Goal: Check status: Check status

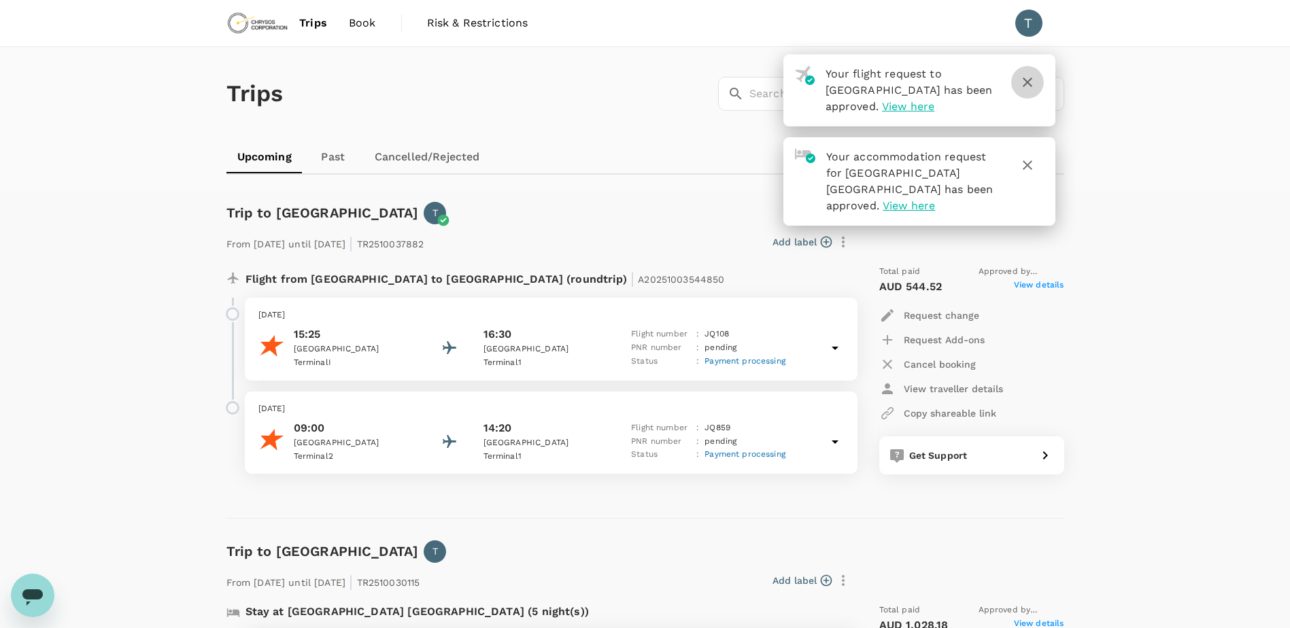
click at [1031, 83] on icon "button" at bounding box center [1027, 82] width 16 height 16
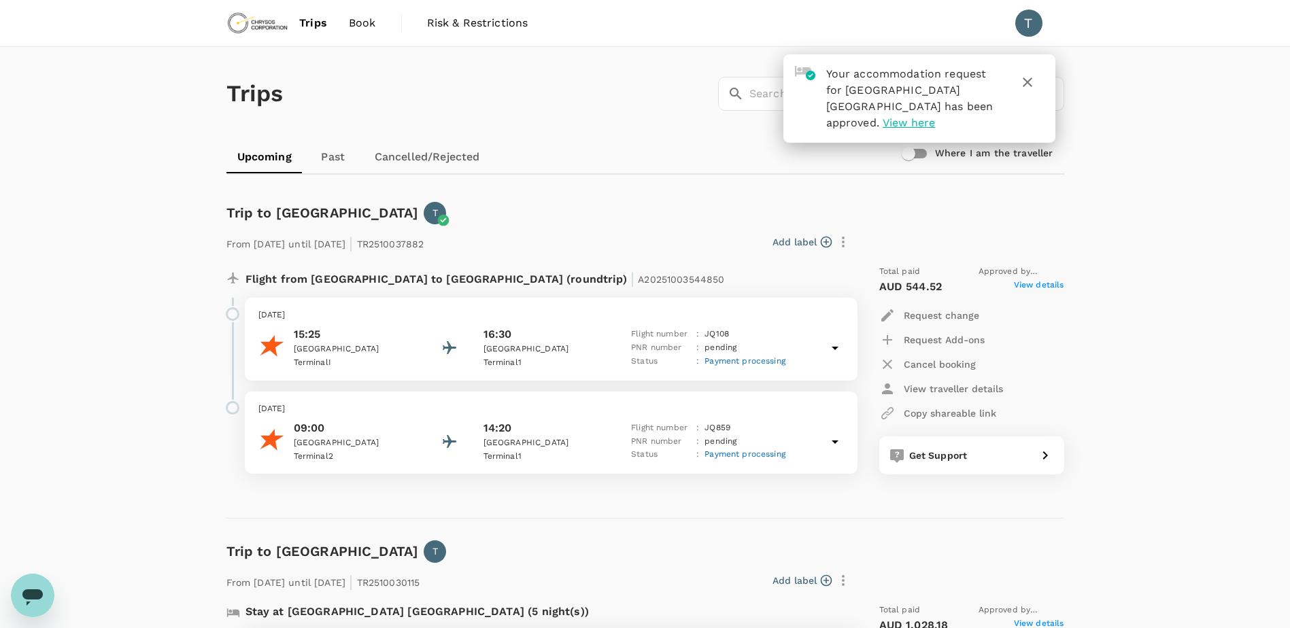
click at [1029, 145] on label "Where I am the traveller" at bounding box center [974, 154] width 158 height 26
click at [947, 145] on input "Where I am the traveller" at bounding box center [909, 154] width 78 height 26
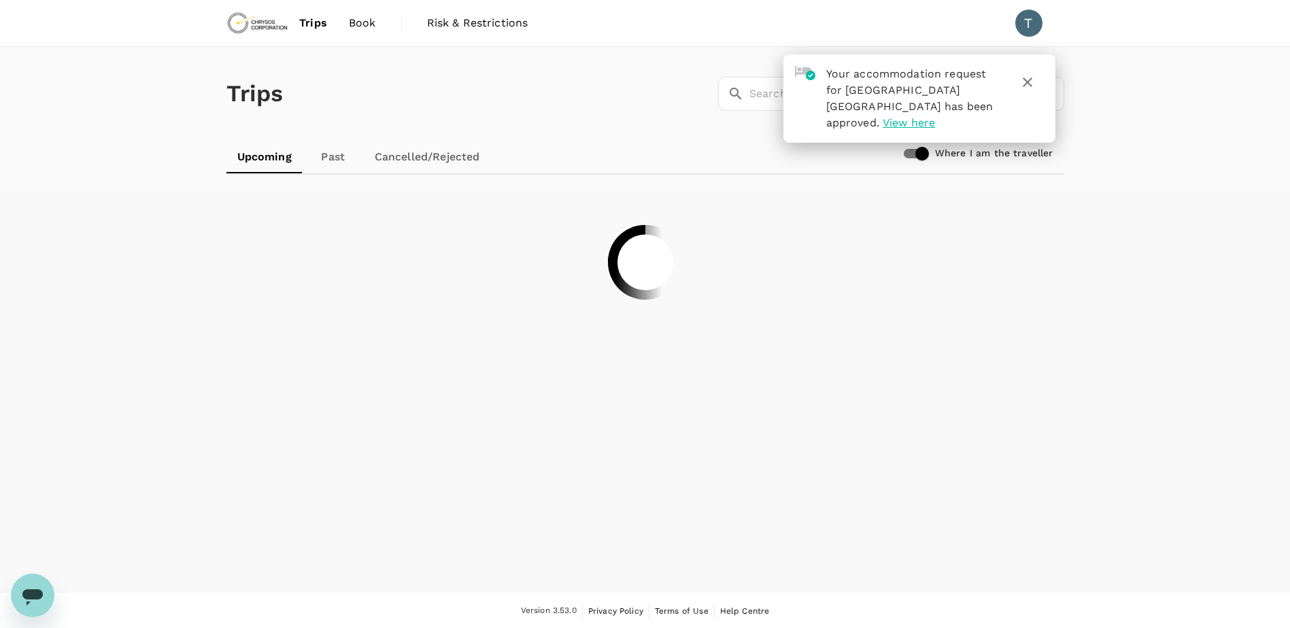
click at [930, 155] on input "Where I am the traveller" at bounding box center [922, 154] width 78 height 26
checkbox input "false"
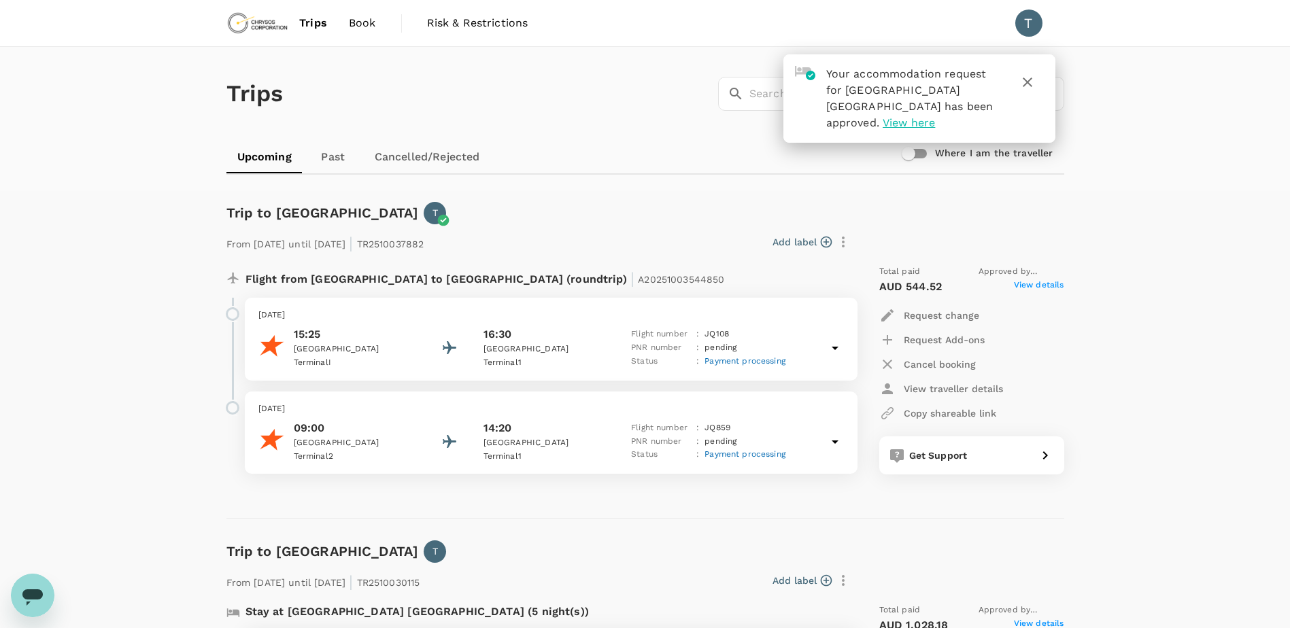
click at [14, 373] on div "Trips ​ ​ Upcoming Past Cancelled/Rejected Where I am the traveller Trip to Per…" at bounding box center [645, 515] width 1290 height 936
click at [835, 347] on icon at bounding box center [835, 348] width 7 height 3
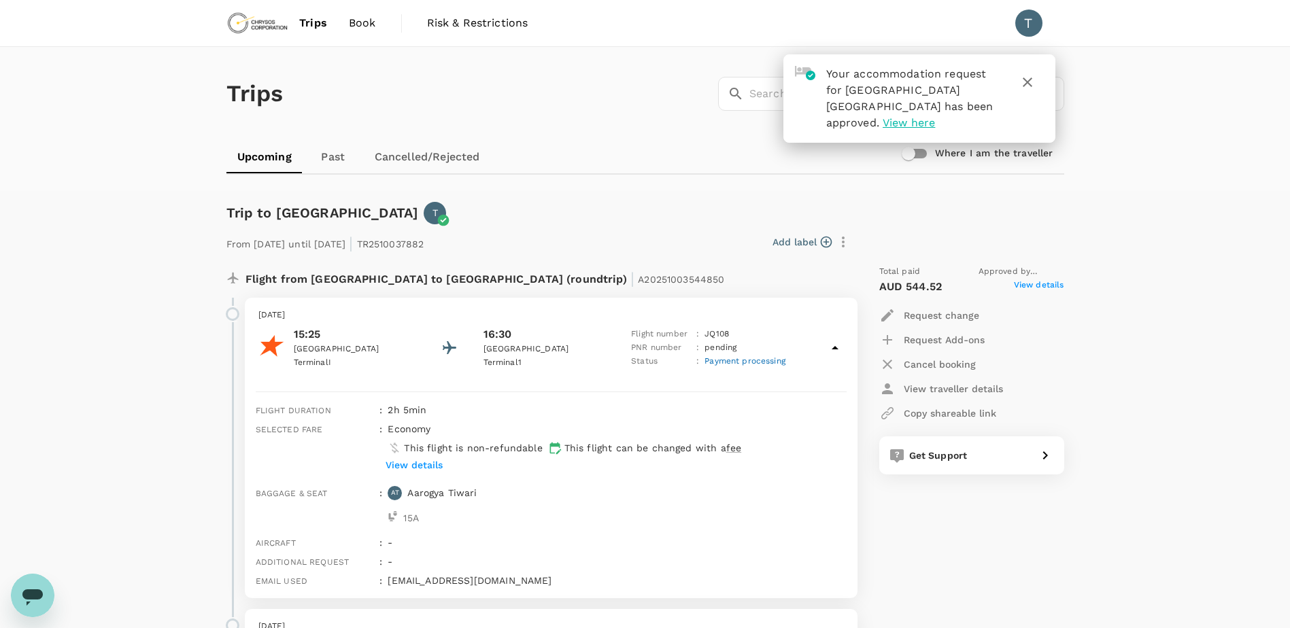
click at [836, 343] on icon at bounding box center [835, 348] width 16 height 16
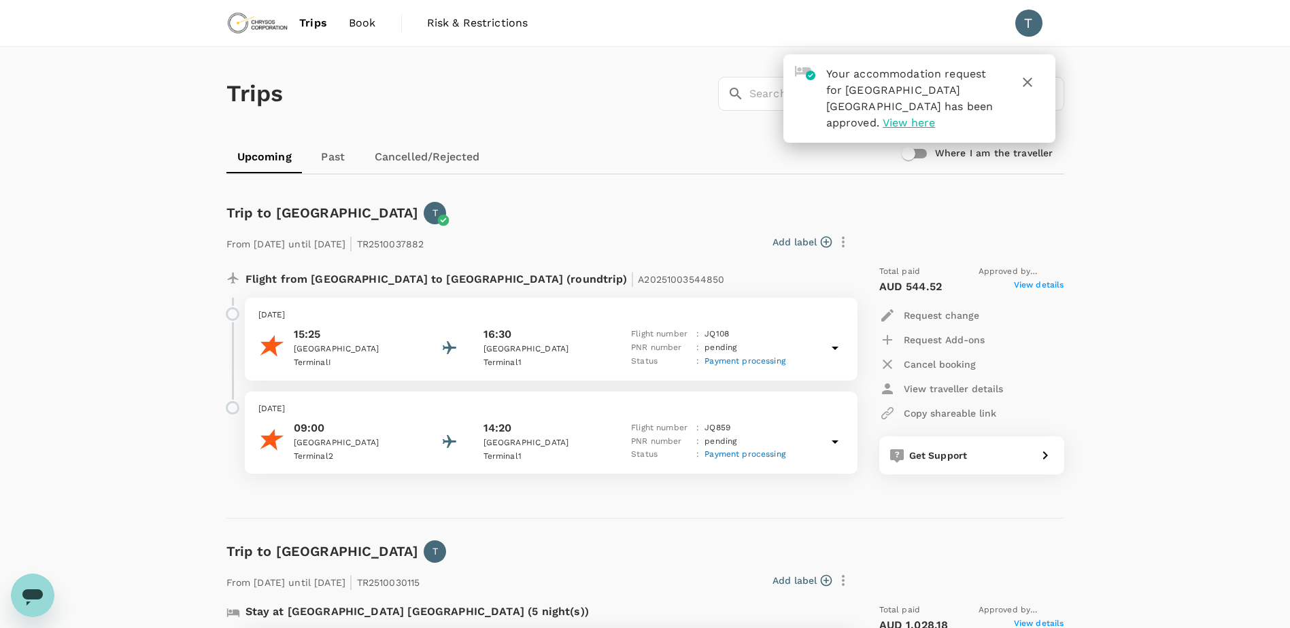
click at [832, 443] on icon at bounding box center [835, 442] width 16 height 16
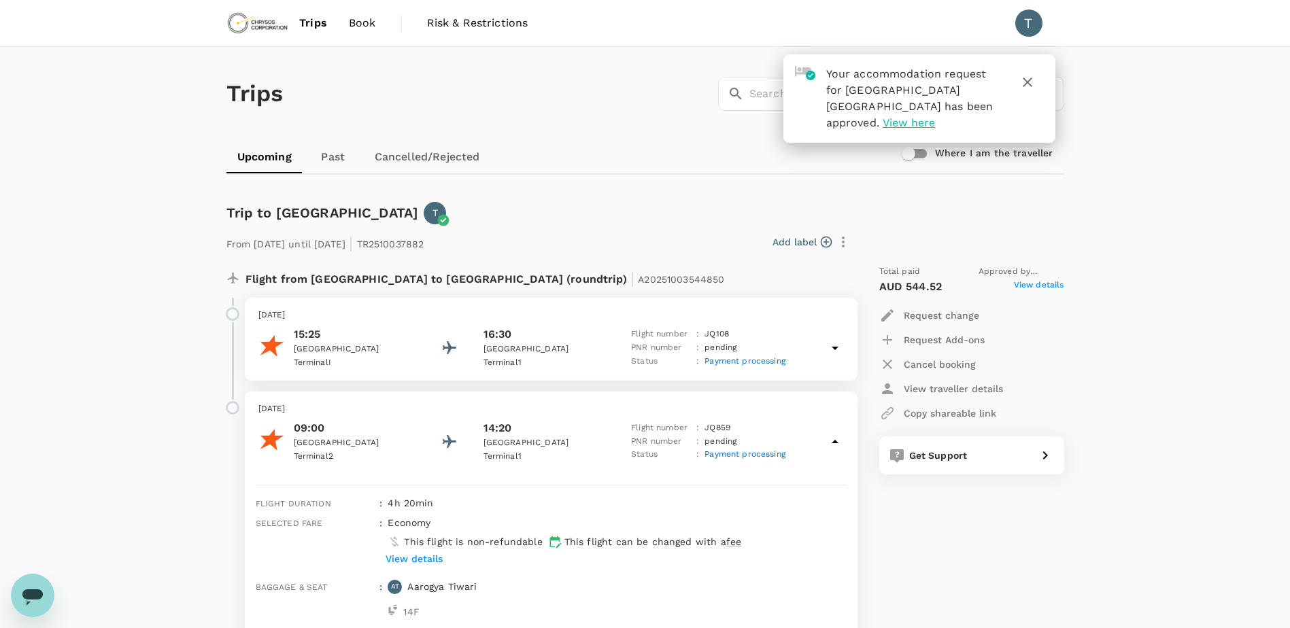
click at [832, 443] on icon at bounding box center [835, 441] width 7 height 3
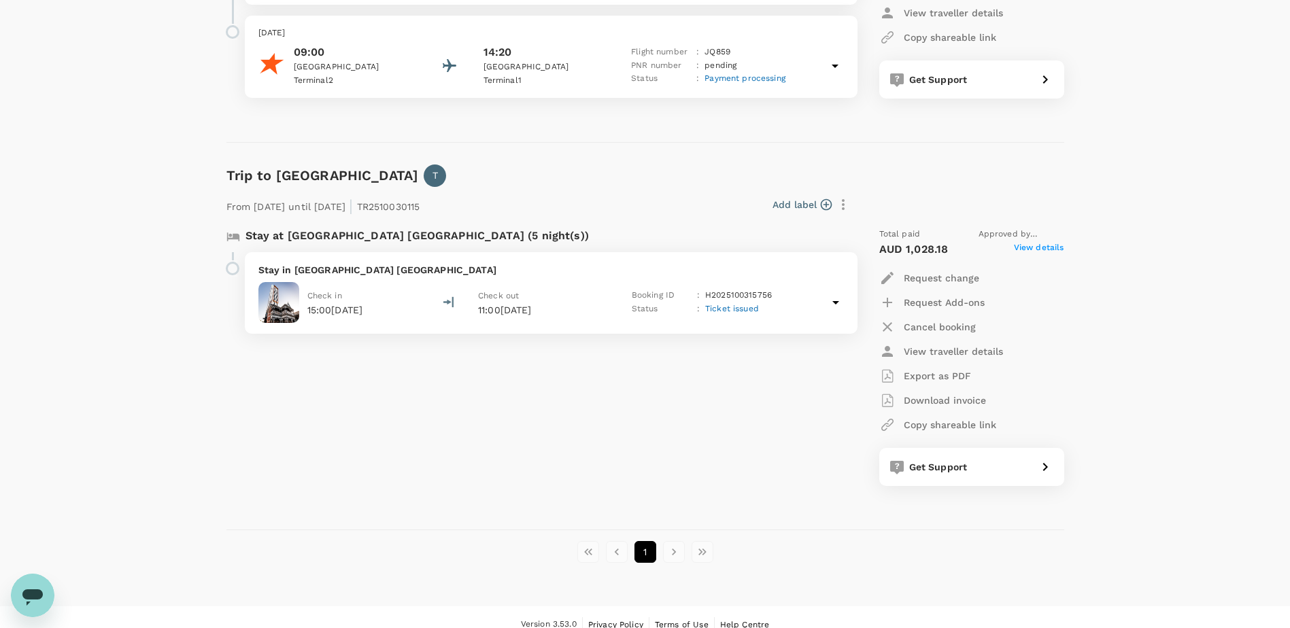
scroll to position [391, 0]
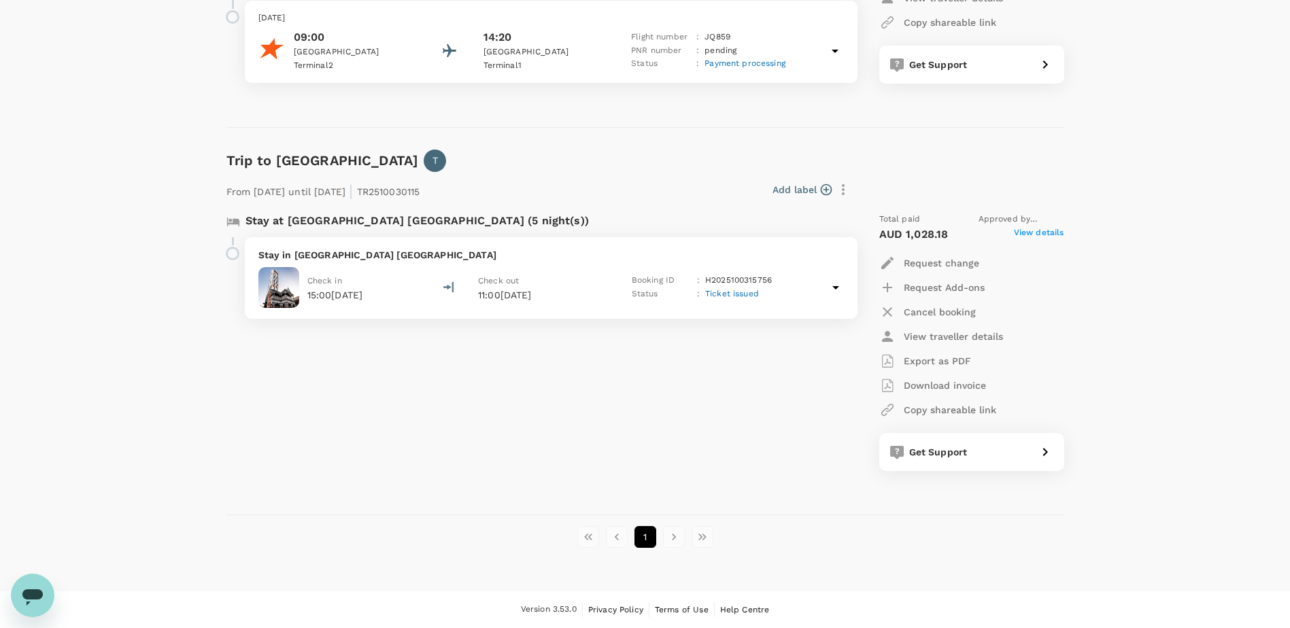
click at [508, 426] on div "Stay at Holiday Inn West Perth (5 night(s)) Stay in Holiday Inn West Perth Chec…" at bounding box center [534, 342] width 636 height 280
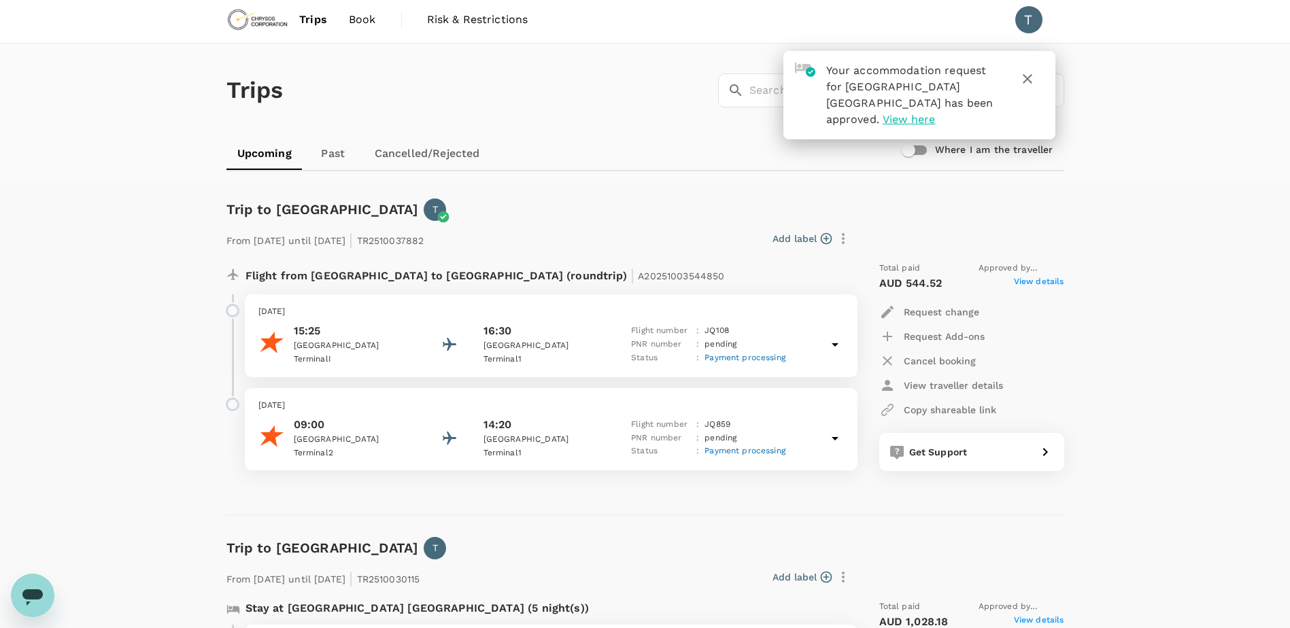
scroll to position [0, 0]
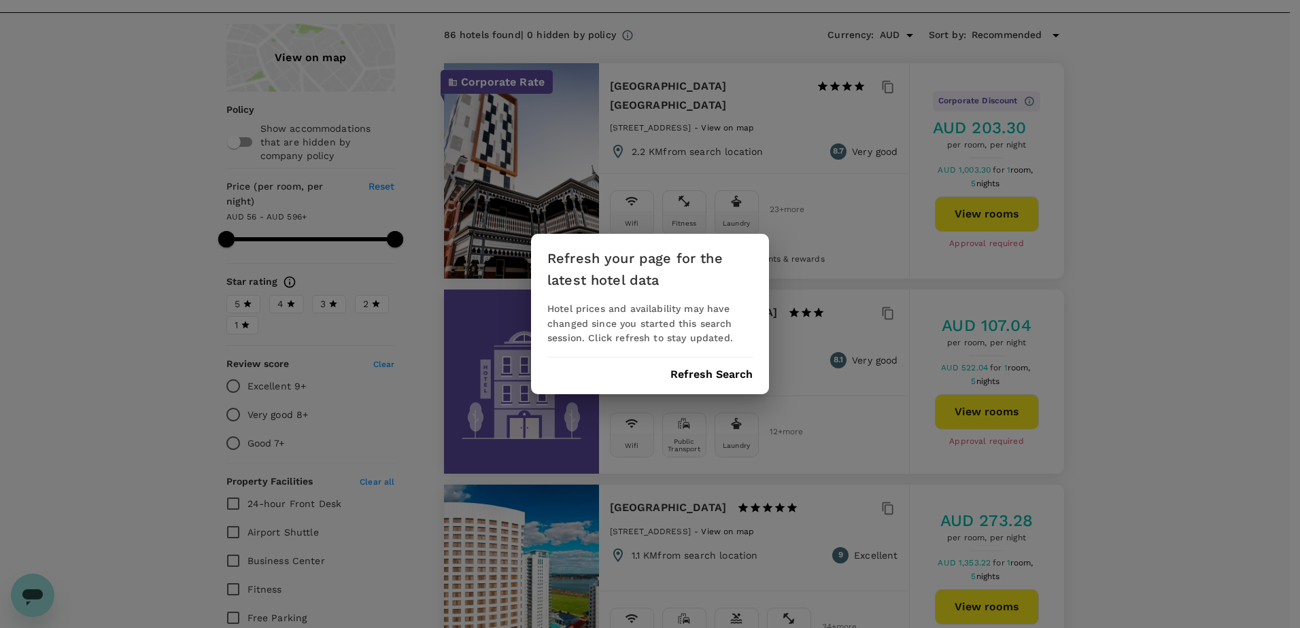
scroll to position [204, 0]
click at [156, 221] on div "Refresh your page for the latest hotel data Hotel prices and availability may h…" at bounding box center [650, 314] width 1300 height 628
click at [106, 223] on div "Refresh your page for the latest hotel data Hotel prices and availability may h…" at bounding box center [650, 314] width 1300 height 628
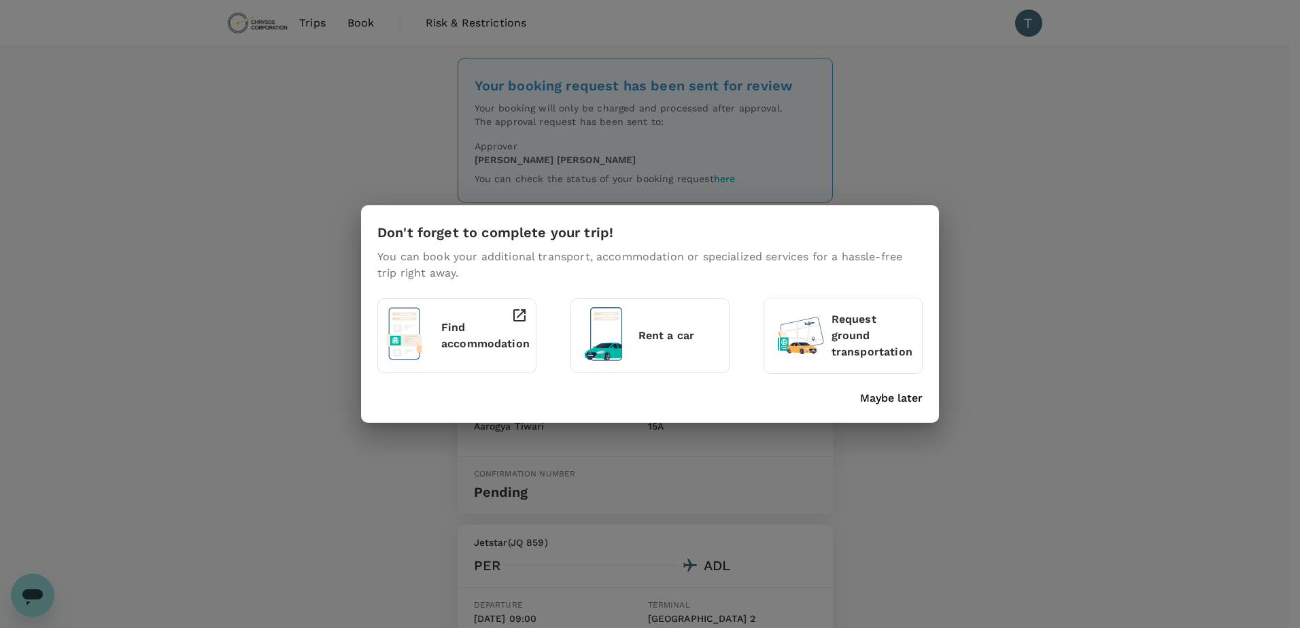
scroll to position [3060, 0]
click at [643, 311] on div "Rent a car" at bounding box center [649, 335] width 141 height 57
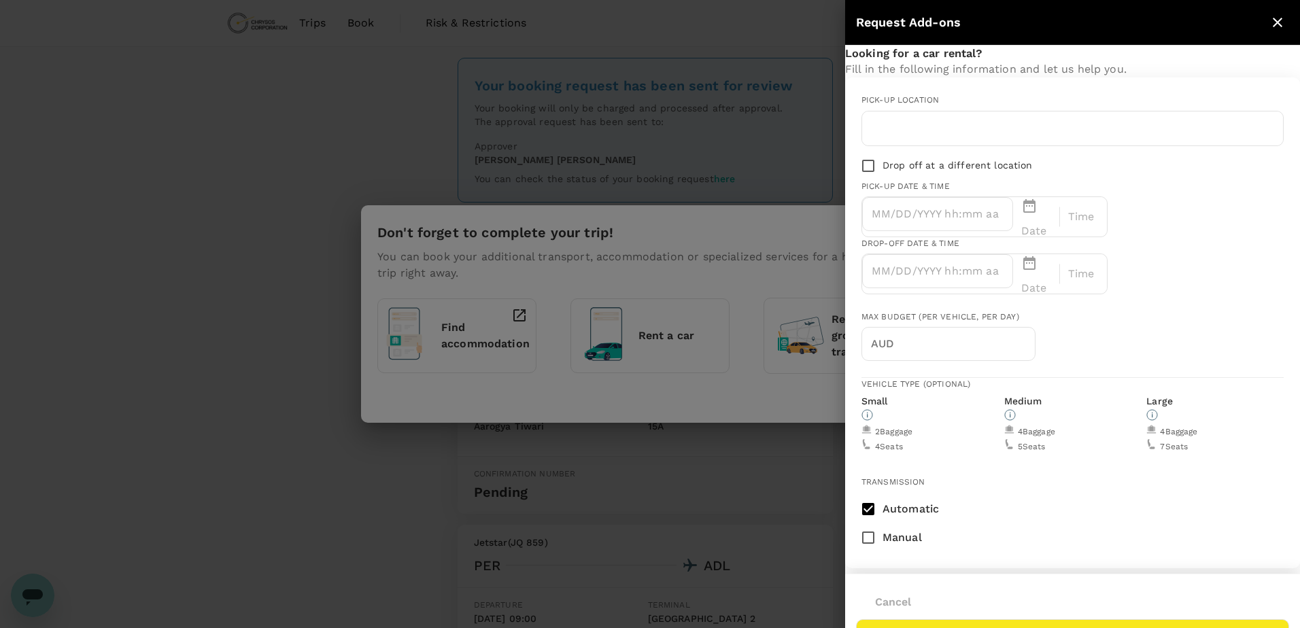
click at [1274, 26] on icon "close" at bounding box center [1278, 23] width 10 height 10
